Goal: Navigation & Orientation: Find specific page/section

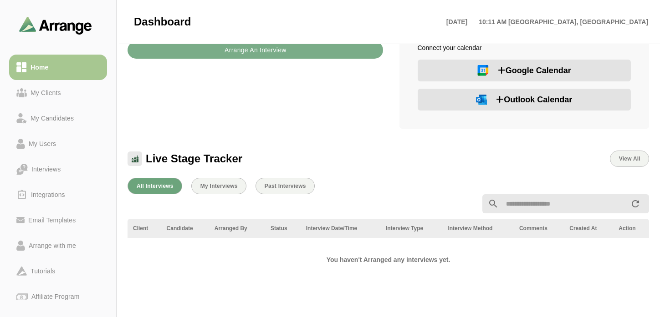
scroll to position [56, 0]
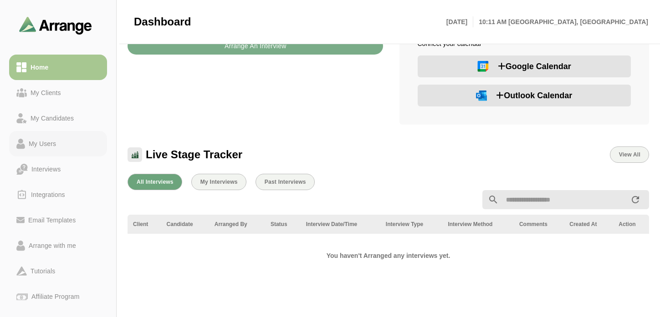
click at [46, 148] on div "My Users" at bounding box center [42, 143] width 35 height 11
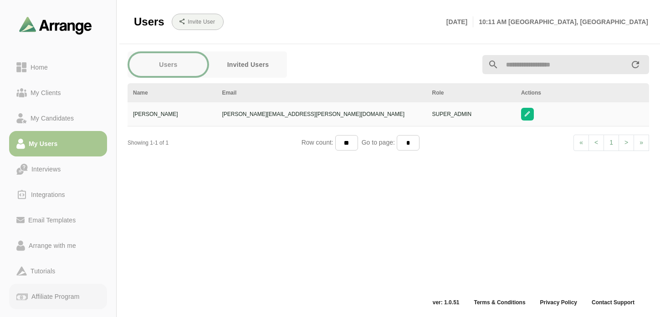
scroll to position [90, 0]
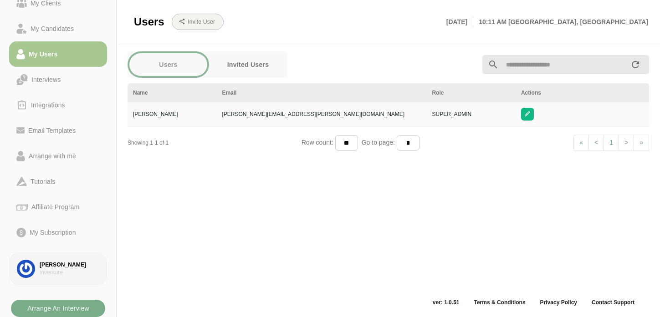
click at [57, 261] on div "[PERSON_NAME]" at bounding box center [70, 265] width 60 height 8
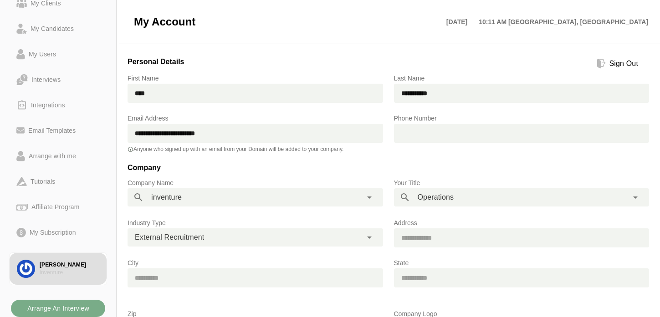
click at [610, 67] on div "Sign Out" at bounding box center [623, 63] width 36 height 11
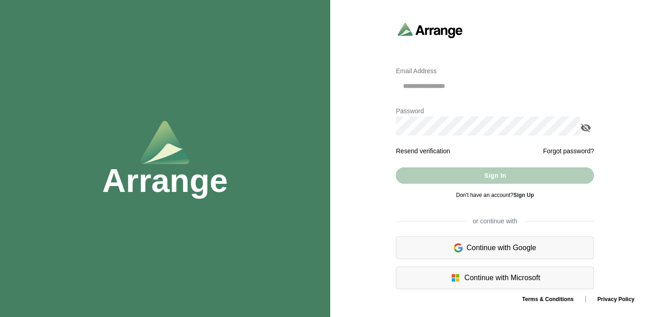
click at [468, 250] on div "Continue with Google" at bounding box center [495, 248] width 198 height 23
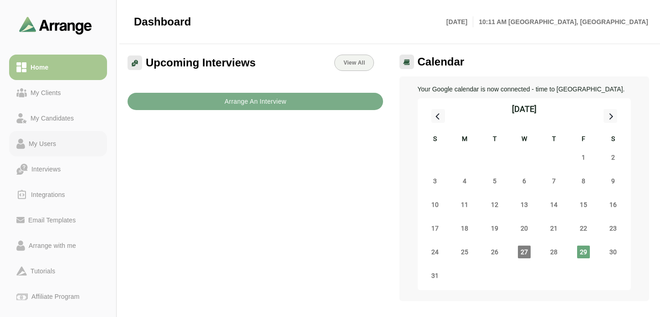
click at [61, 141] on div "My Users" at bounding box center [57, 143] width 83 height 11
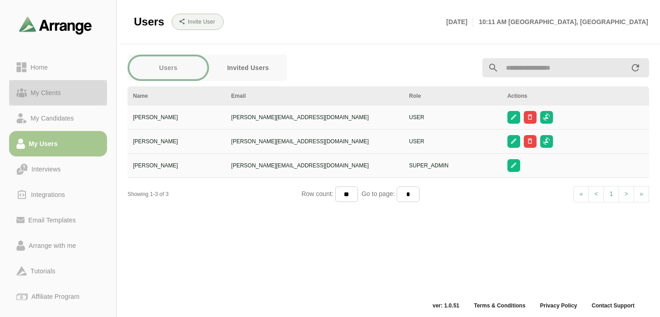
click at [61, 96] on div "My Clients" at bounding box center [46, 92] width 38 height 11
